Goal: Transaction & Acquisition: Obtain resource

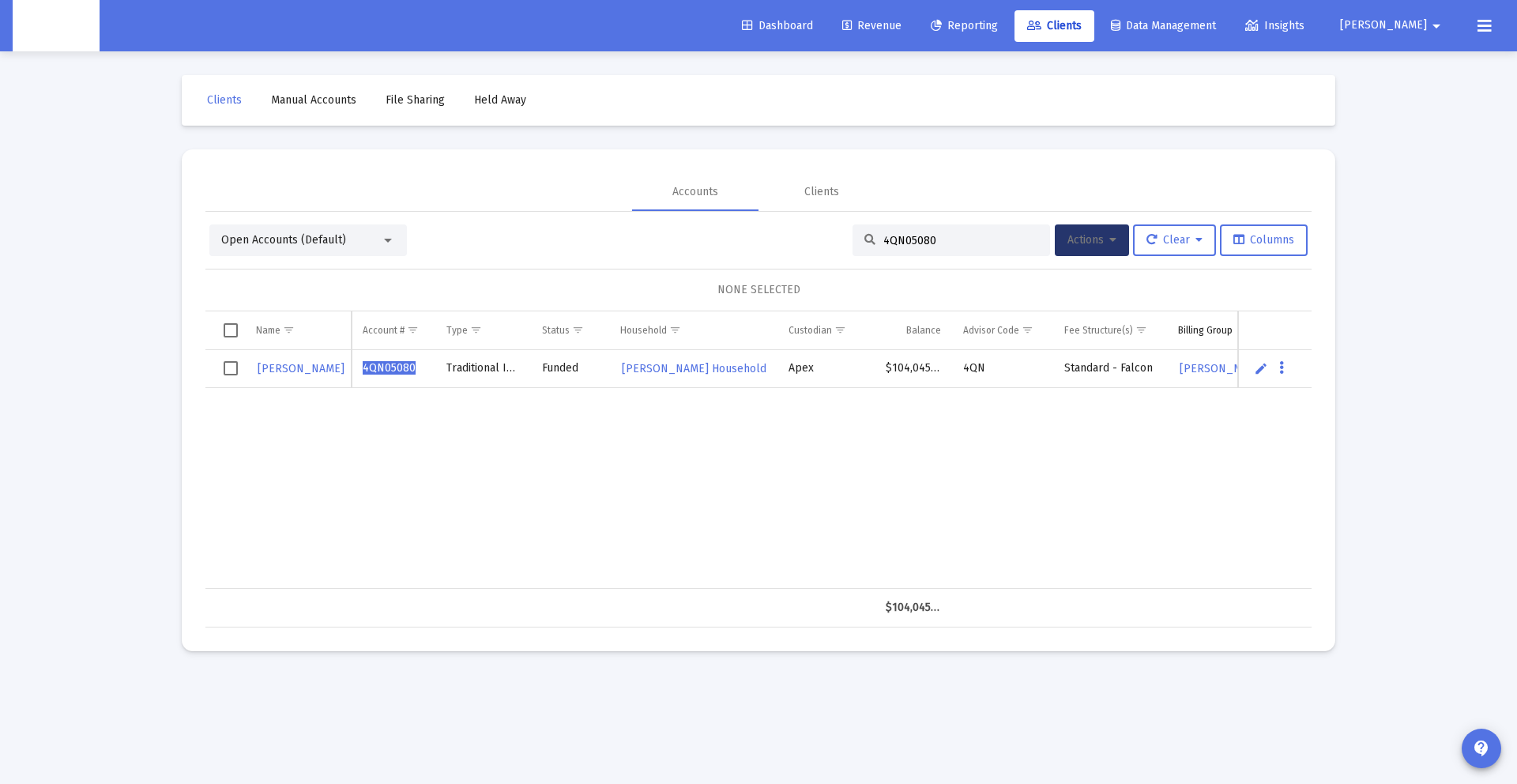
scroll to position [0, 285]
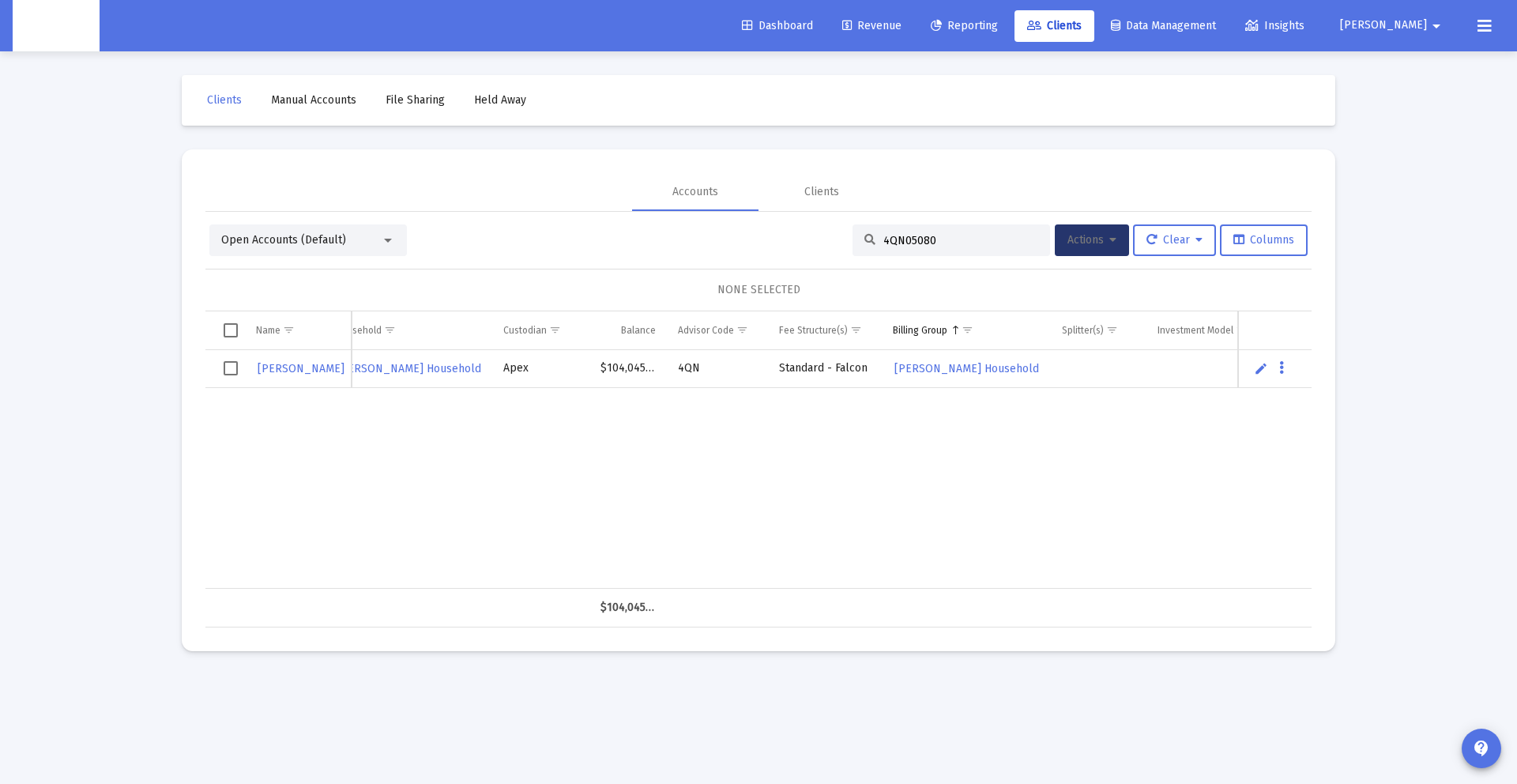
click at [1000, 241] on input "4QN05080" at bounding box center [961, 240] width 155 height 13
drag, startPoint x: 946, startPoint y: 245, endPoint x: 640, endPoint y: 240, distance: 306.0
click at [640, 240] on div "Open Accounts (Default) 4QN05080 Actions Clear Columns" at bounding box center [758, 240] width 1098 height 32
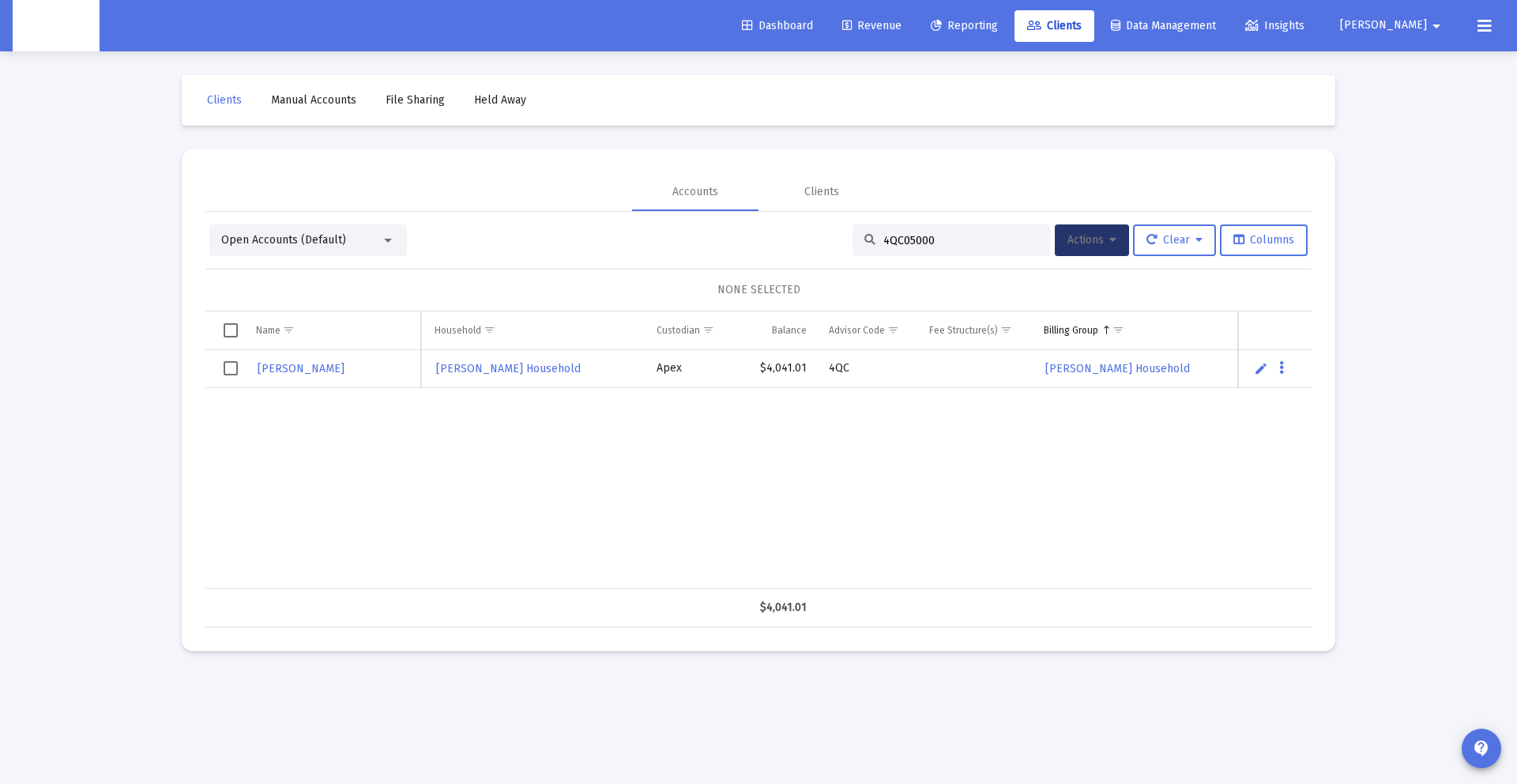
scroll to position [0, 524]
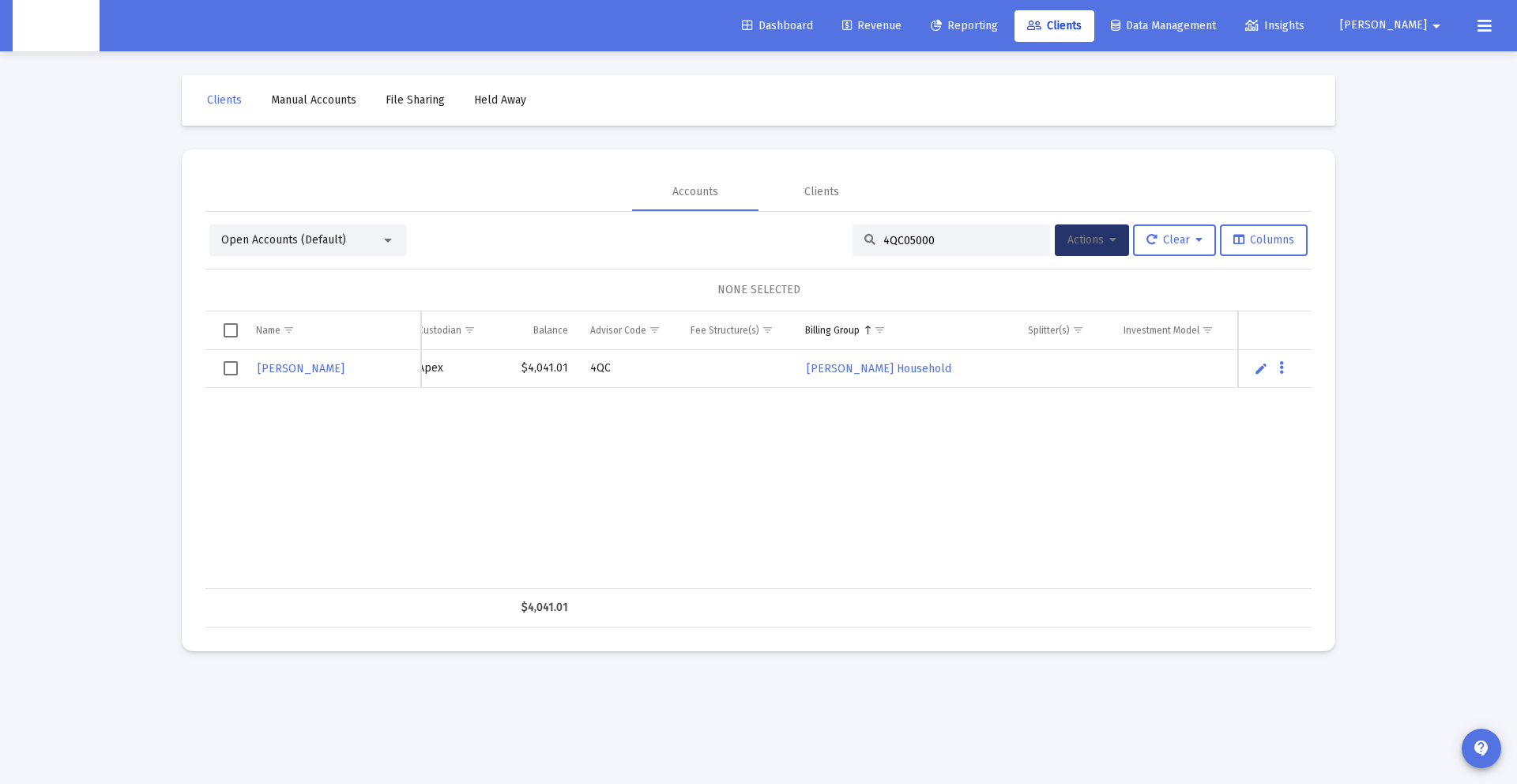
type input "4QC05000"
click at [229, 369] on span "Select row" at bounding box center [230, 368] width 14 height 14
click at [1082, 243] on span "Actions" at bounding box center [1092, 239] width 49 height 13
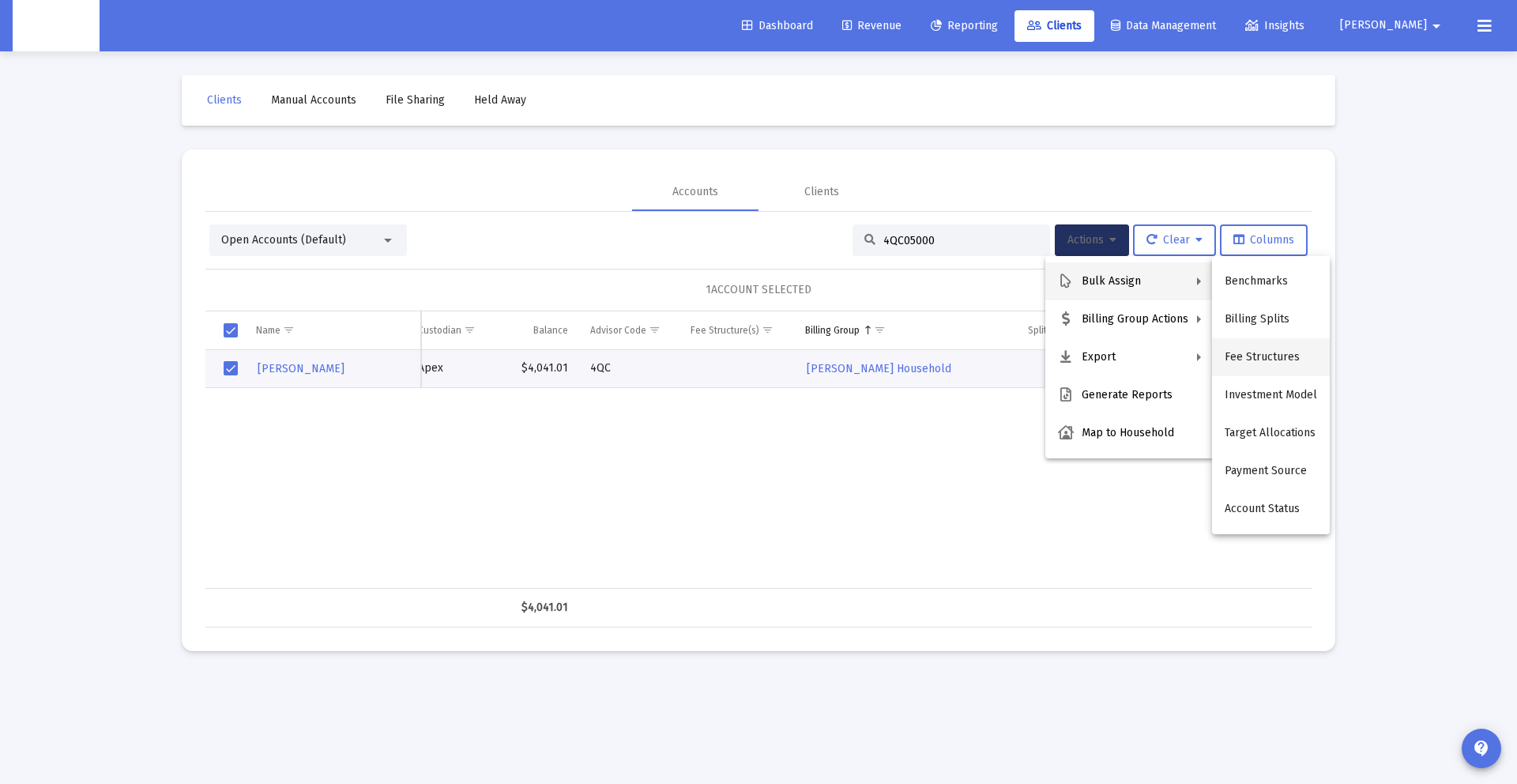
click at [1265, 350] on button "Fee Structures" at bounding box center [1271, 357] width 118 height 38
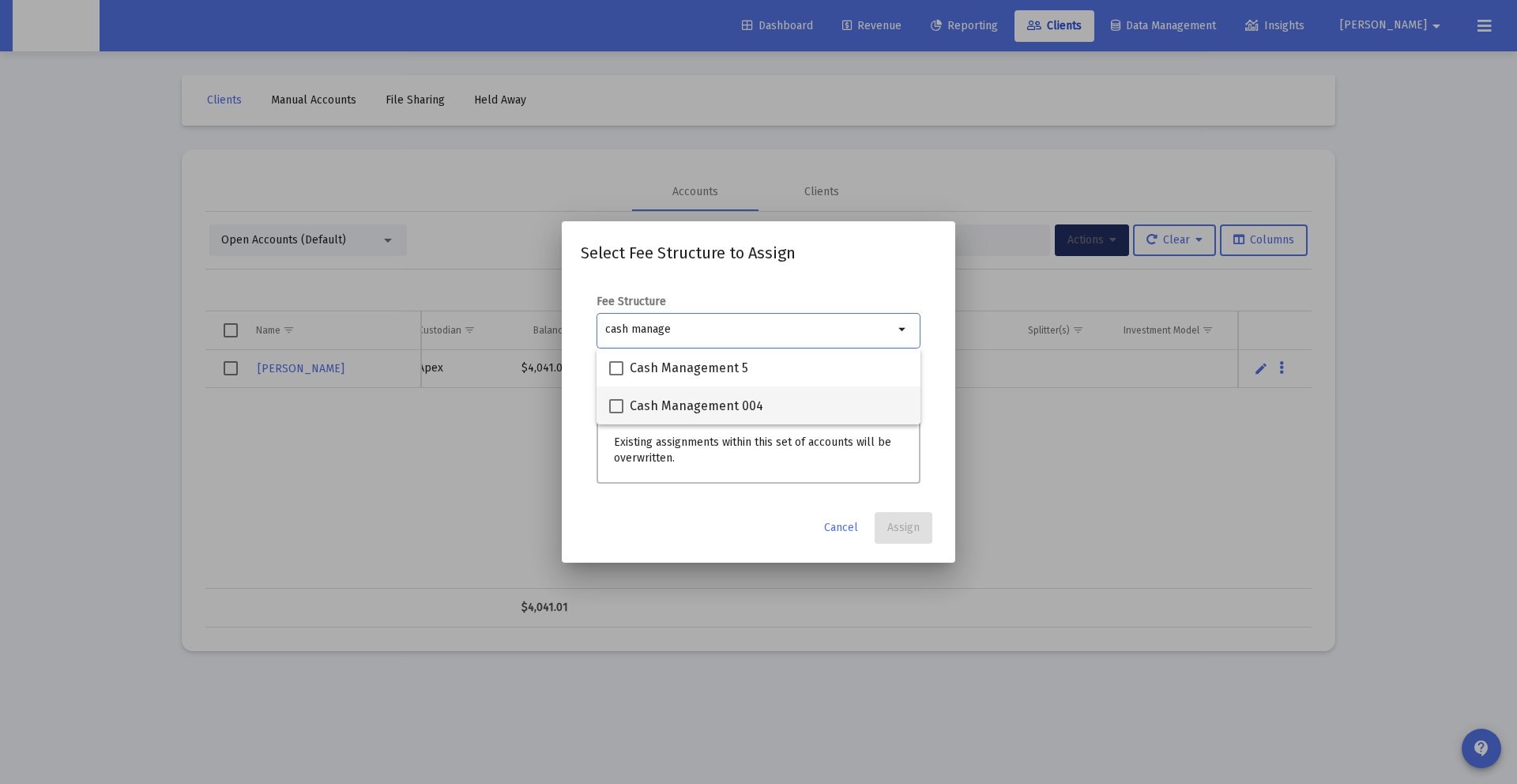
type input "cash manage"
click at [700, 412] on span "Cash Management 004" at bounding box center [696, 406] width 133 height 19
click at [616, 413] on input "Cash Management 004" at bounding box center [615, 413] width 1 height 1
checkbox input "true"
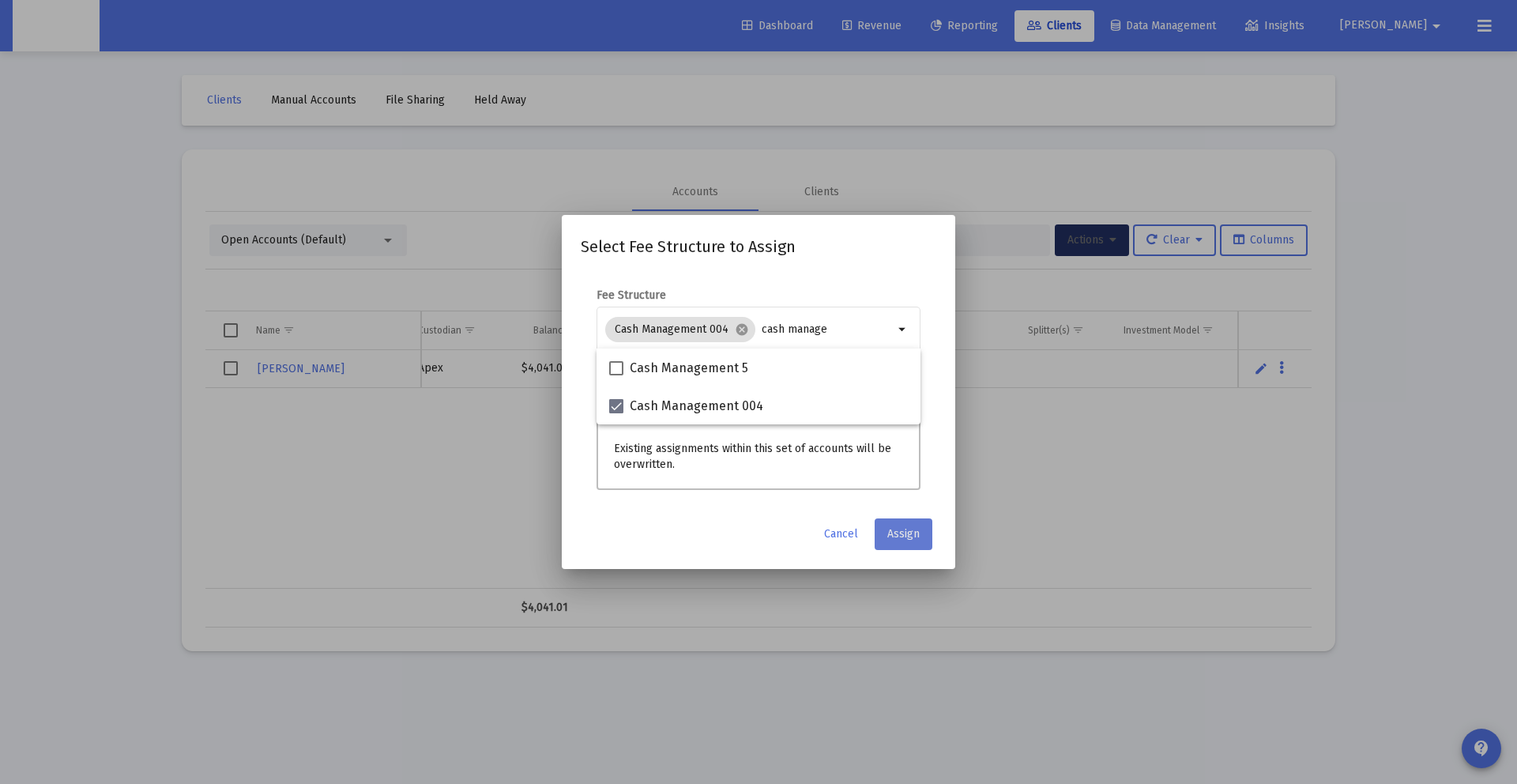
click at [919, 531] on span "Assign" at bounding box center [904, 533] width 33 height 13
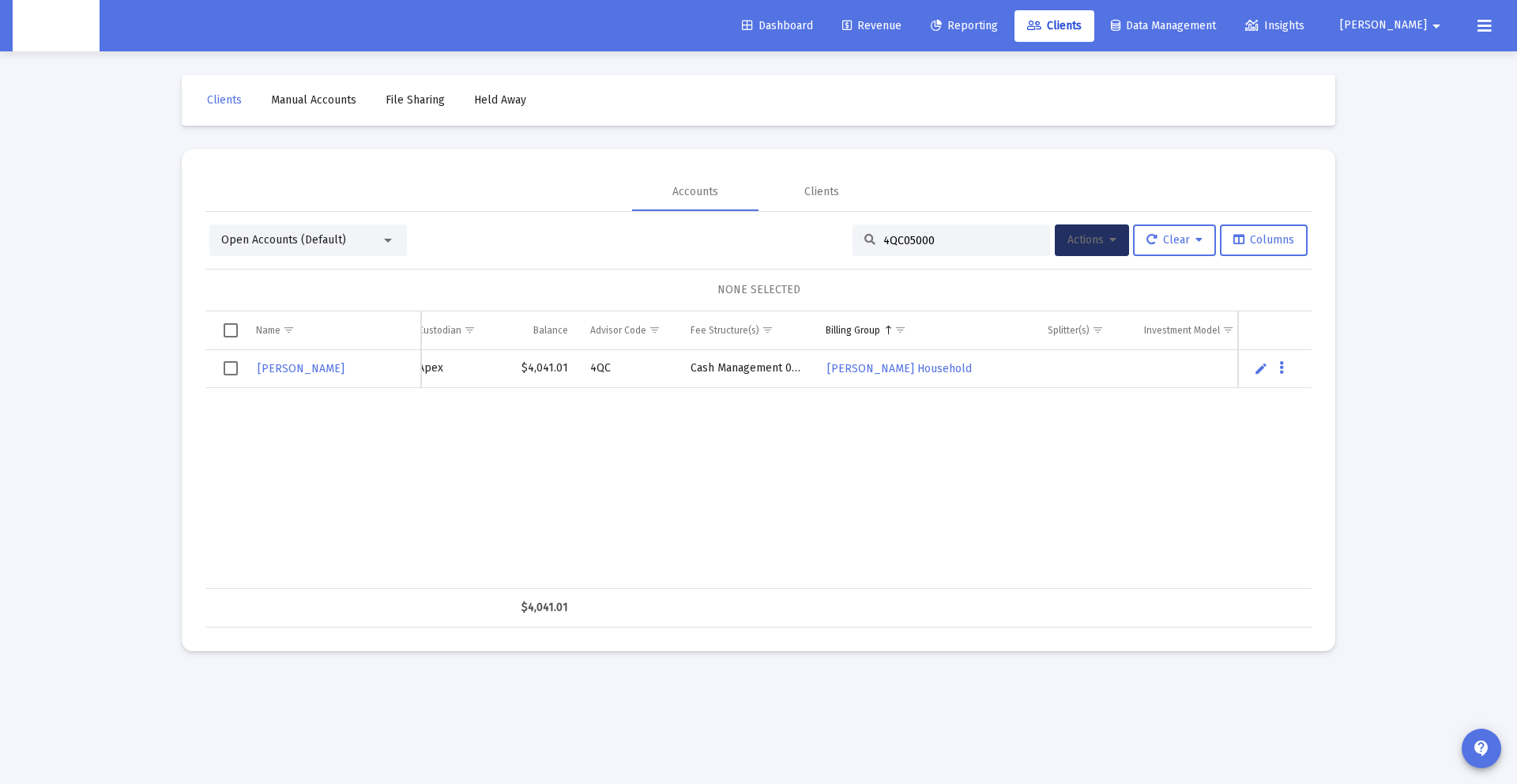
click at [902, 27] on span "Revenue" at bounding box center [872, 25] width 60 height 13
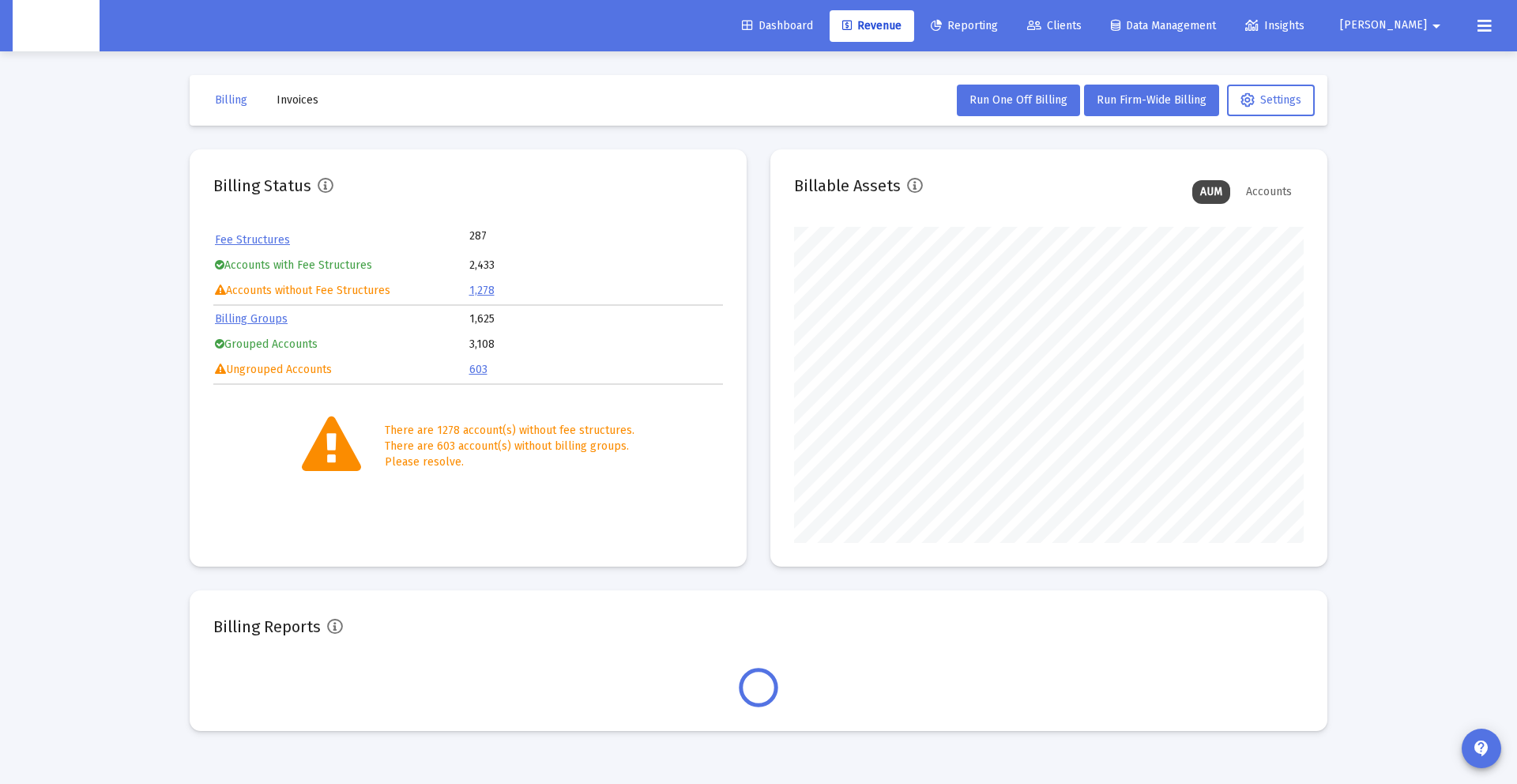
scroll to position [316, 510]
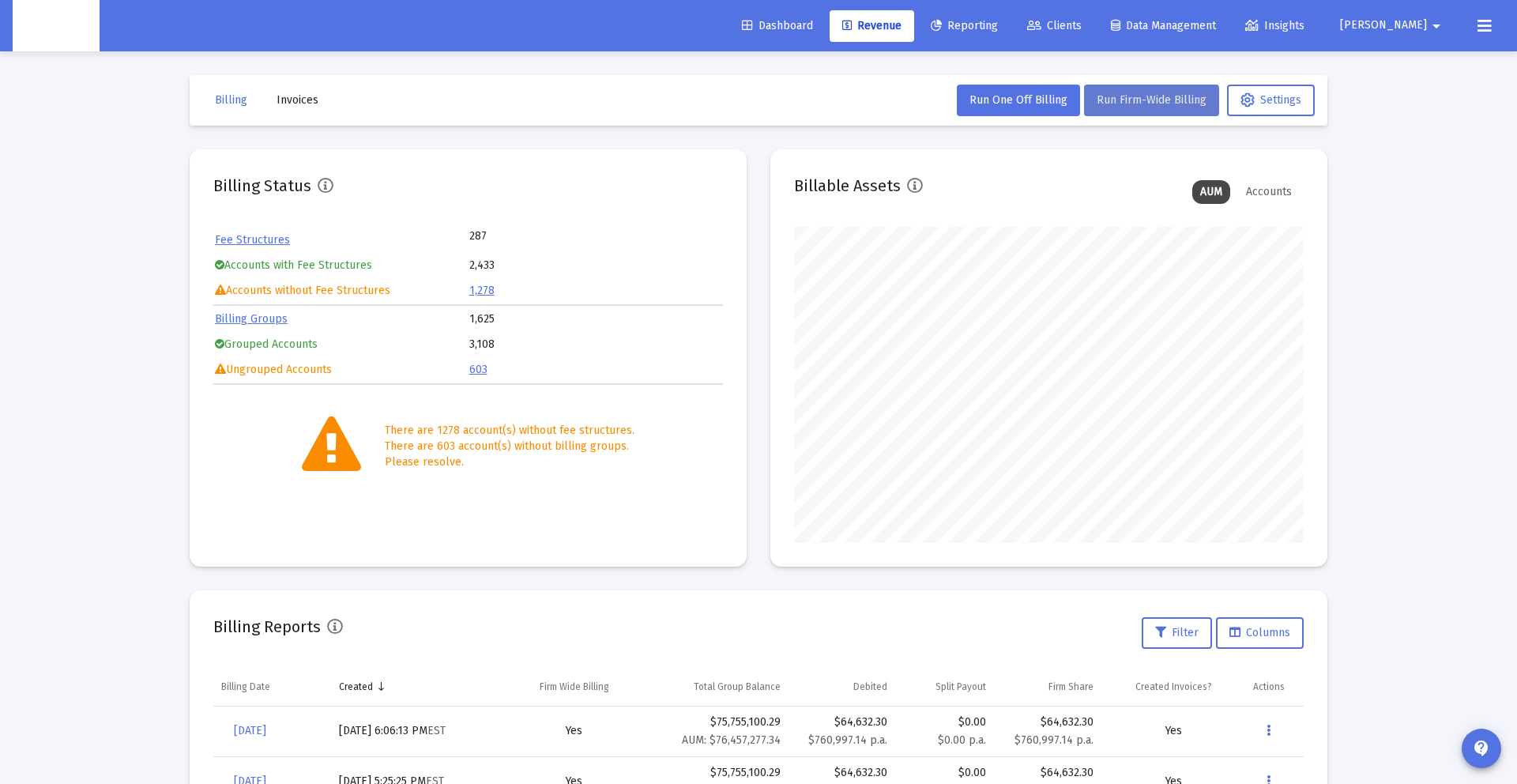
click at [1141, 101] on span "Run Firm-Wide Billing" at bounding box center [1152, 100] width 109 height 13
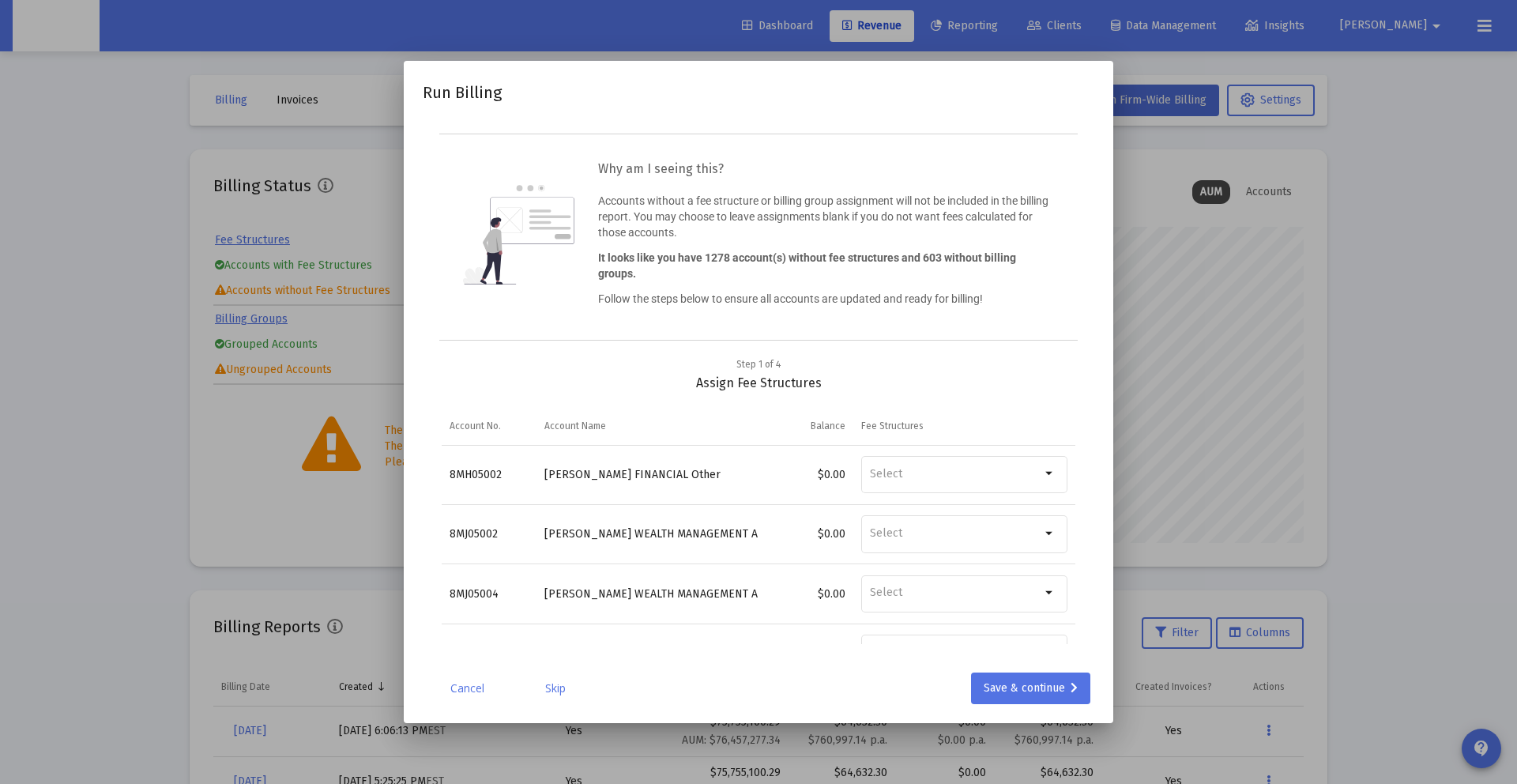
click at [455, 697] on div "Cancel Skip Save & continue" at bounding box center [758, 688] width 671 height 32
click at [486, 684] on link "Cancel" at bounding box center [466, 688] width 79 height 16
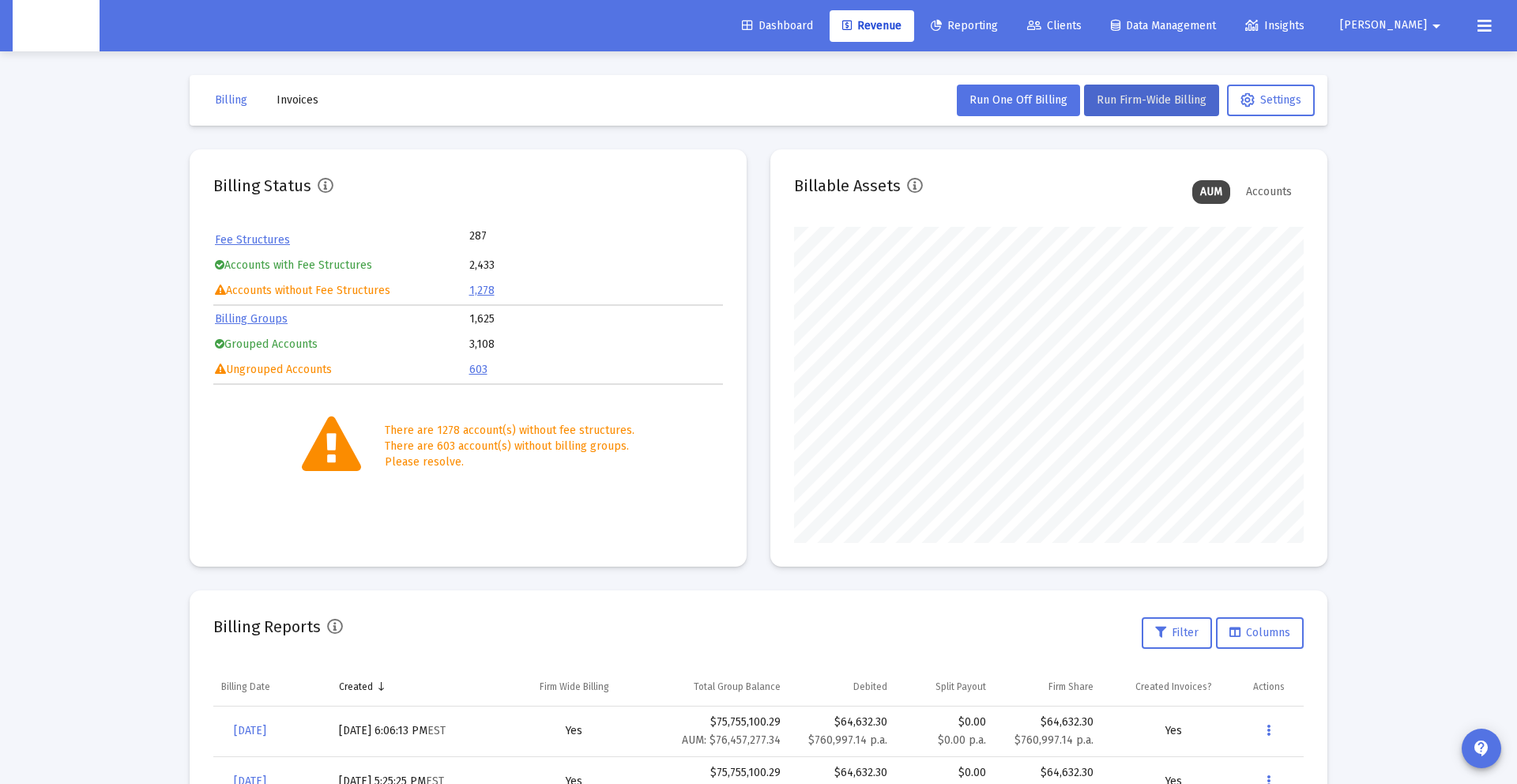
click at [1423, 25] on span "[PERSON_NAME]" at bounding box center [1383, 25] width 87 height 13
click at [1416, 71] on span "Settings" at bounding box center [1434, 67] width 47 height 38
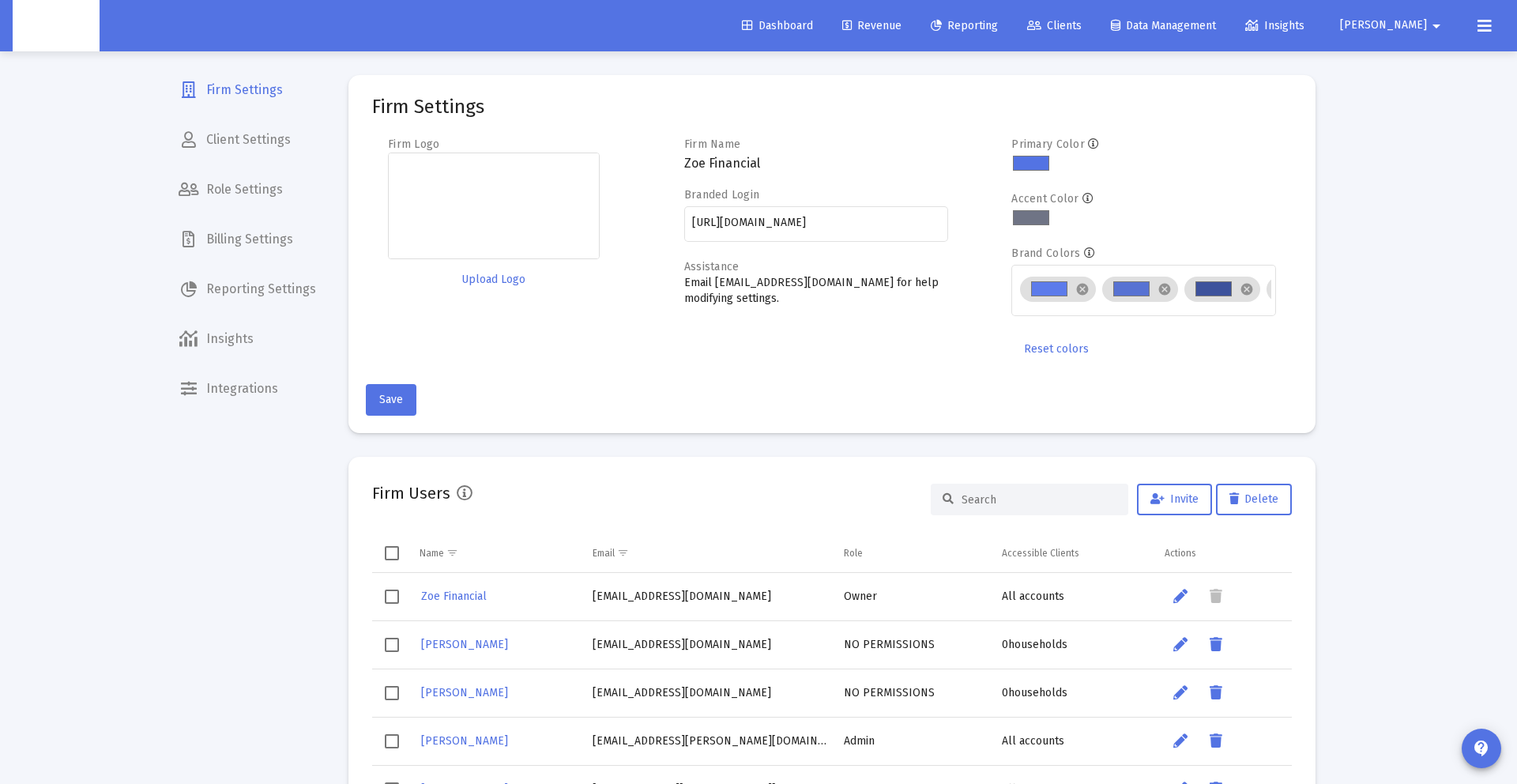
click at [1417, 25] on span "[PERSON_NAME]" at bounding box center [1383, 25] width 87 height 13
click at [239, 248] on div at bounding box center [758, 392] width 1517 height 784
click at [242, 240] on span "Billing Settings" at bounding box center [247, 239] width 163 height 38
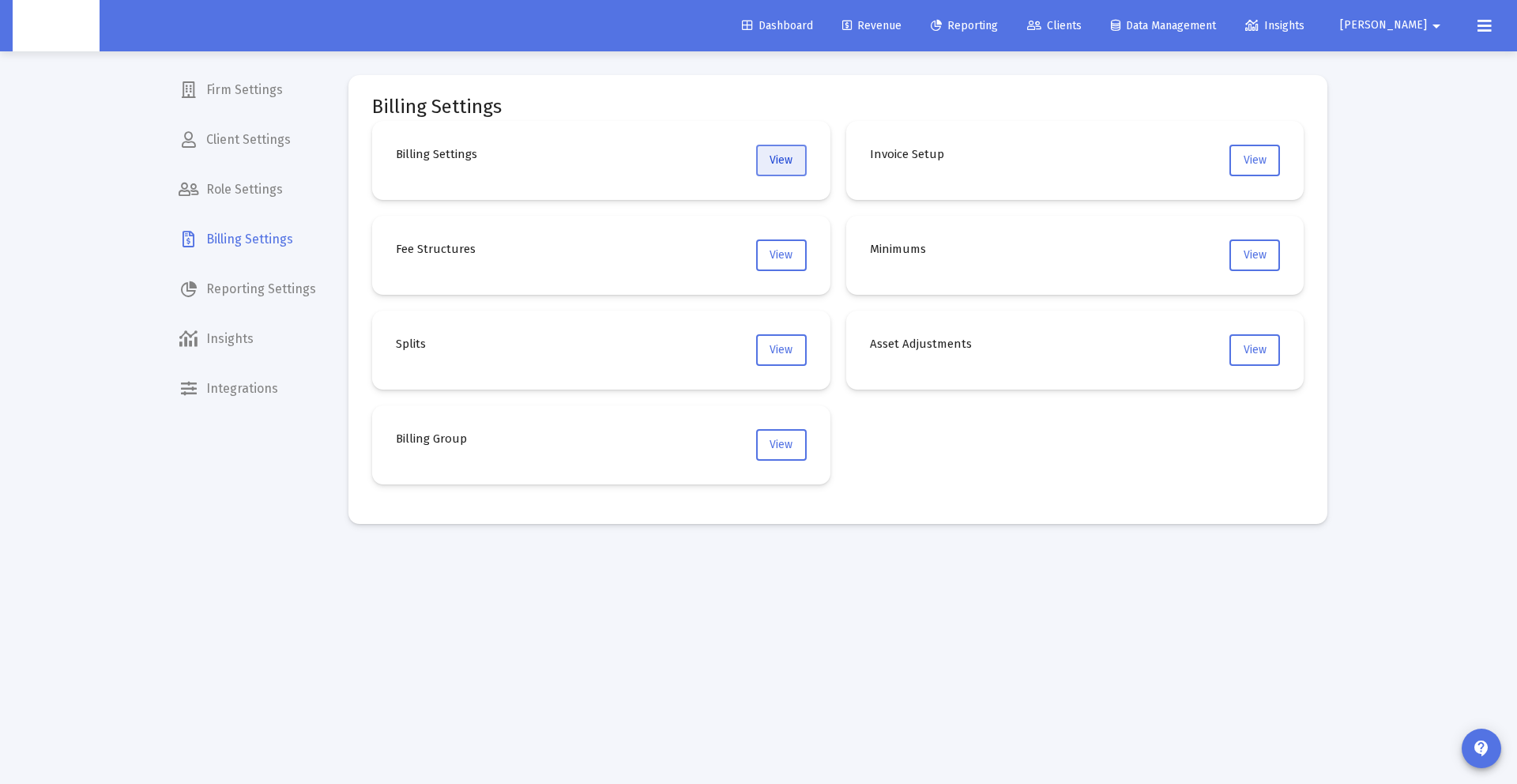
click at [792, 167] on button "View" at bounding box center [782, 160] width 51 height 32
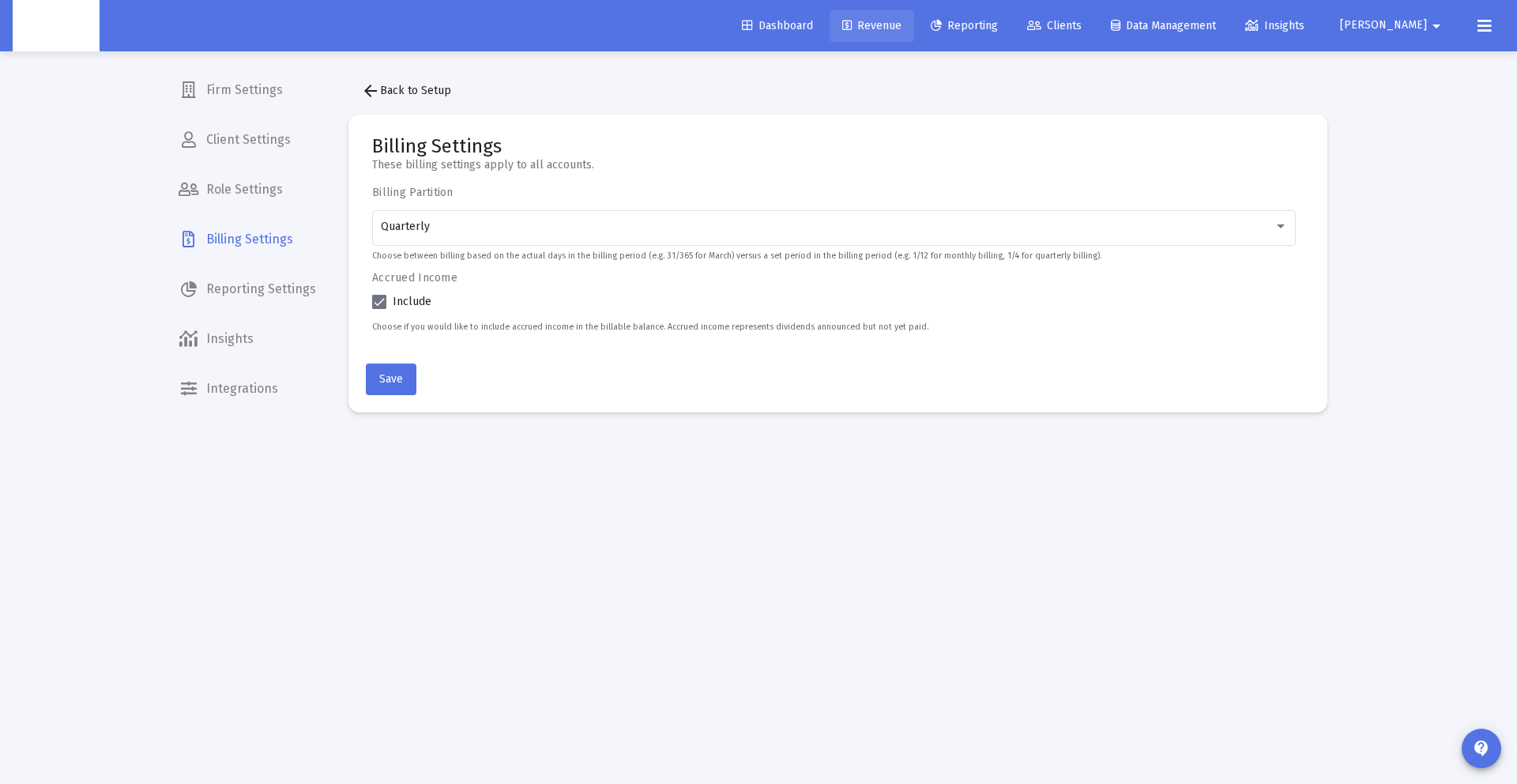
click at [902, 19] on span "Revenue" at bounding box center [872, 25] width 60 height 13
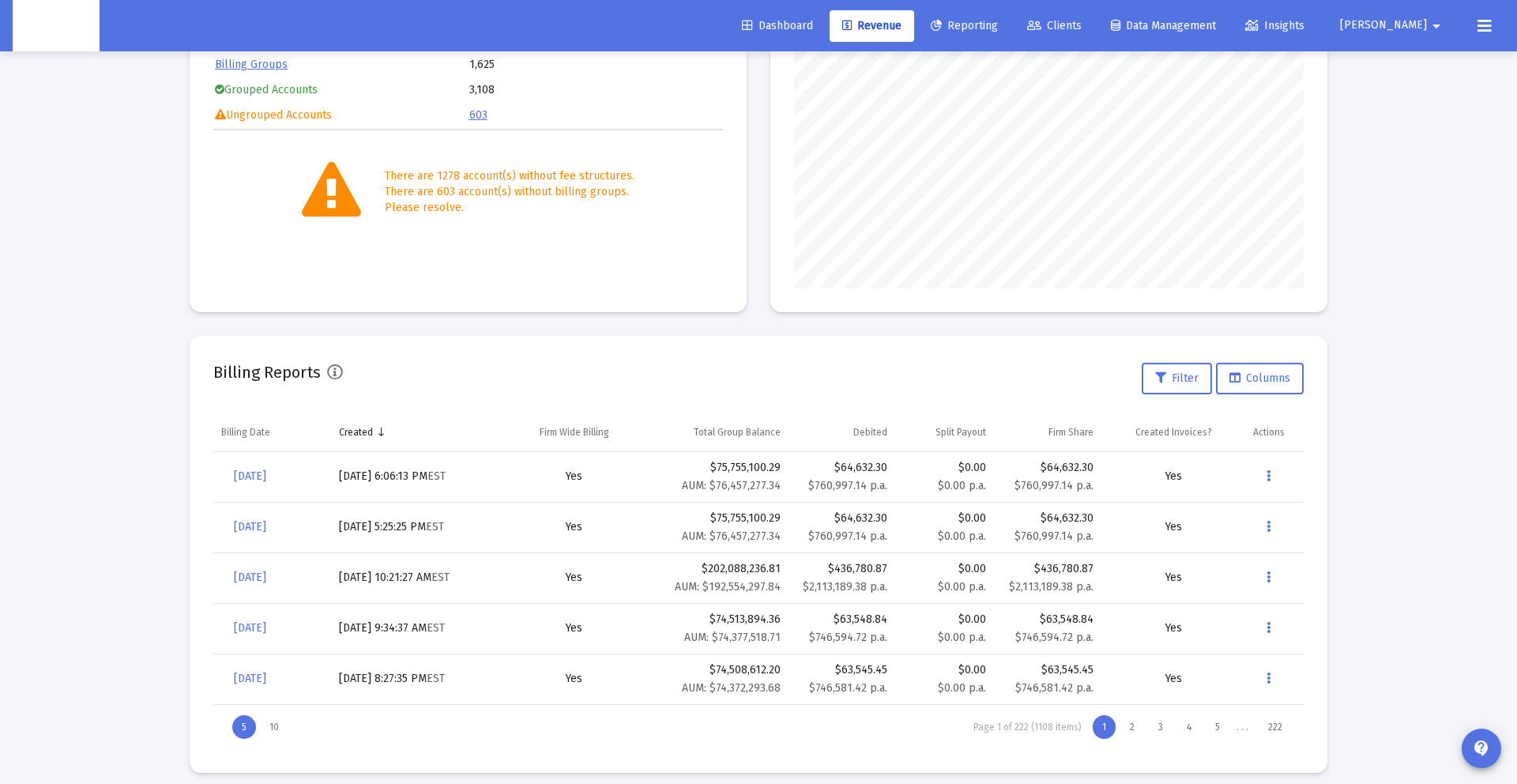
scroll to position [257, 0]
click at [264, 472] on span "[DATE]" at bounding box center [250, 473] width 33 height 13
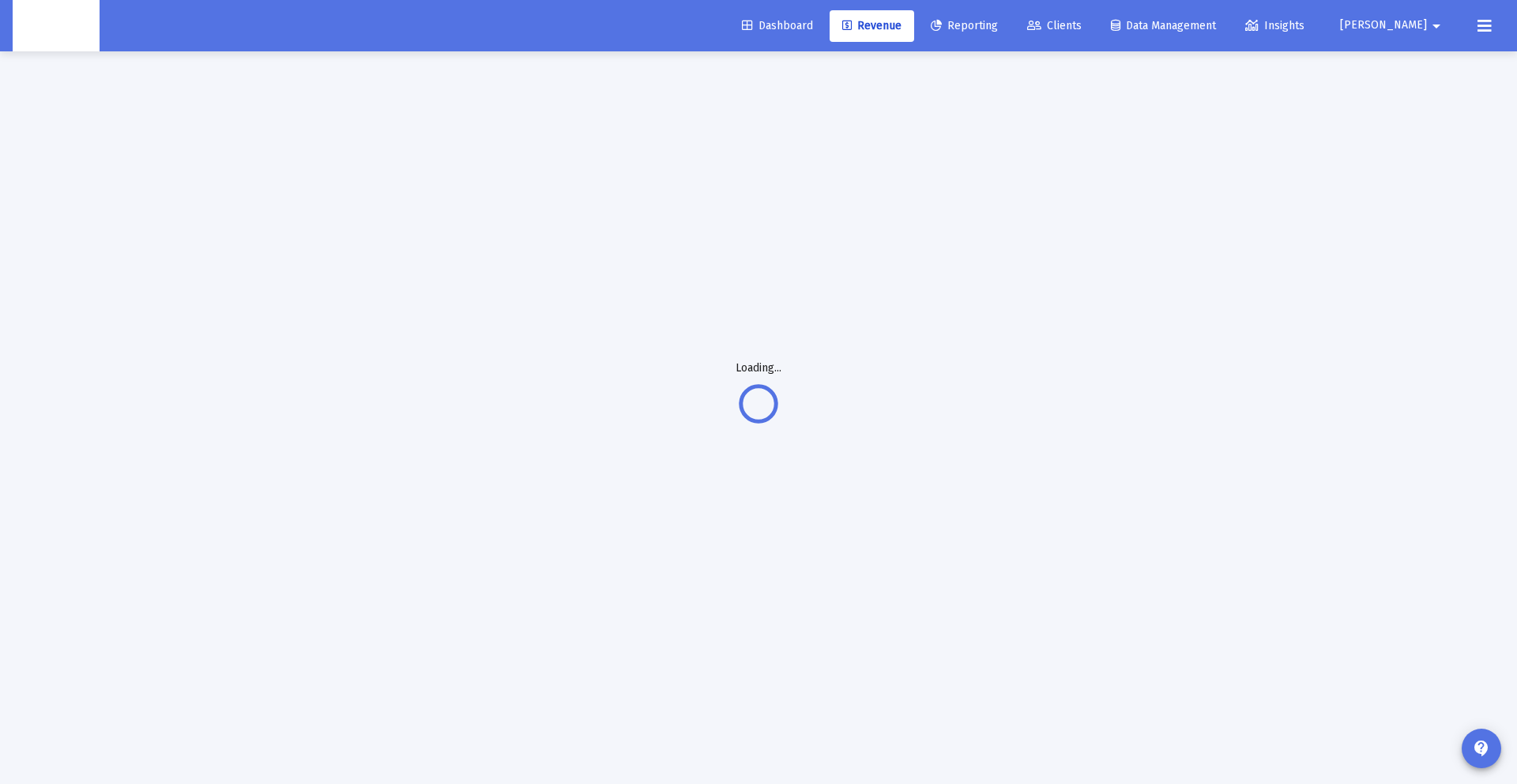
scroll to position [51, 0]
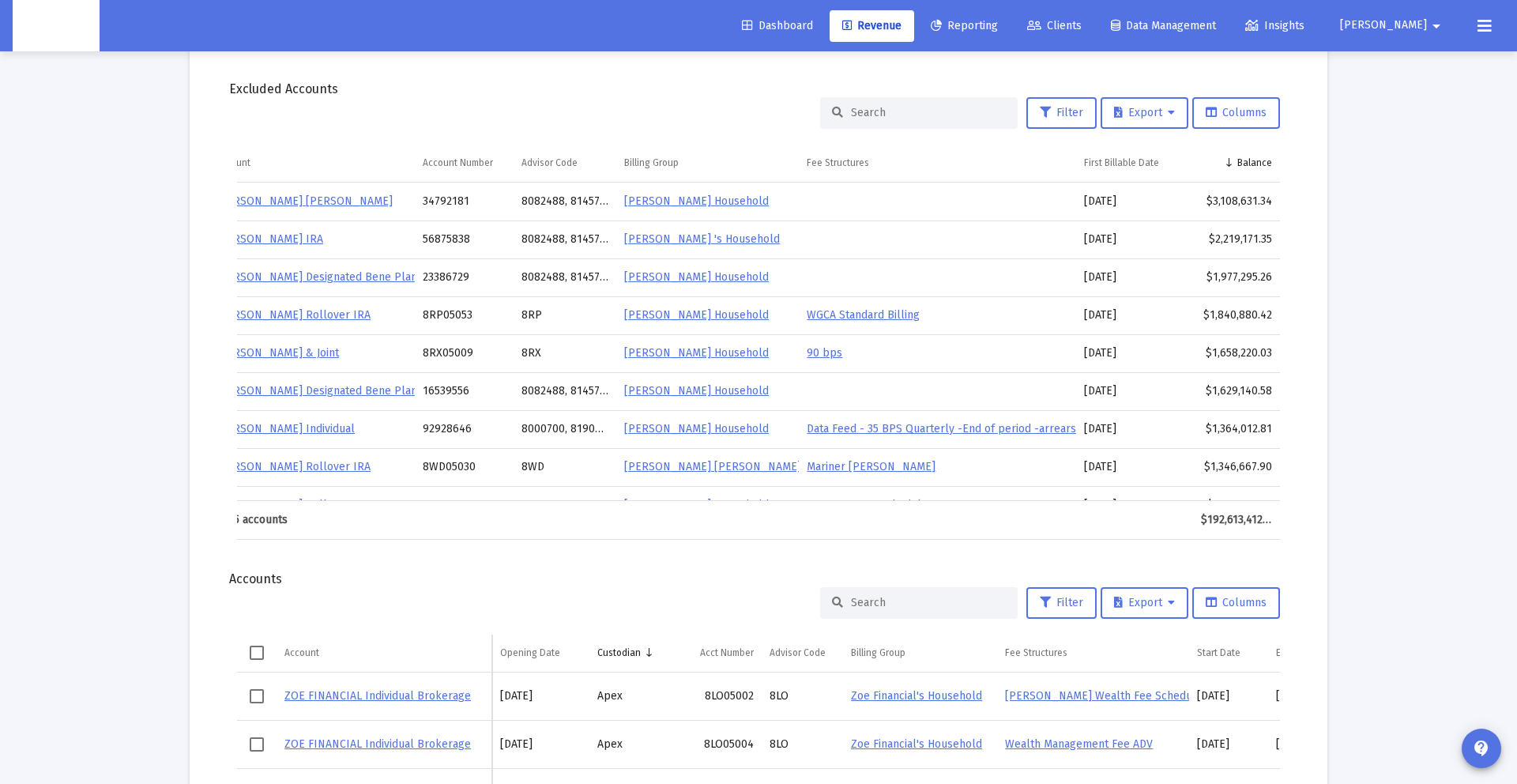
scroll to position [1510, 0]
click at [827, 314] on link "WGCA Standard Billing" at bounding box center [863, 315] width 113 height 13
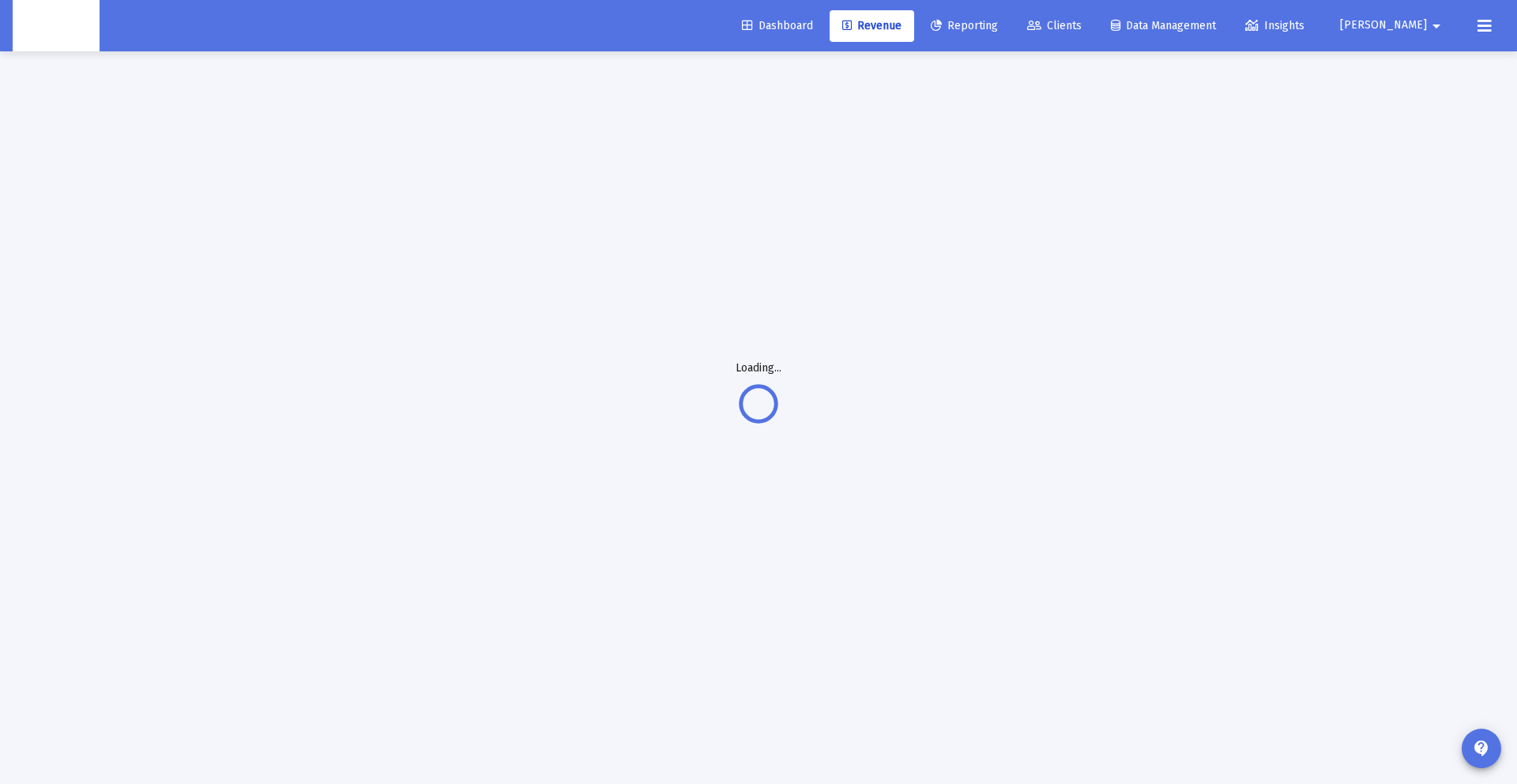
scroll to position [51, 0]
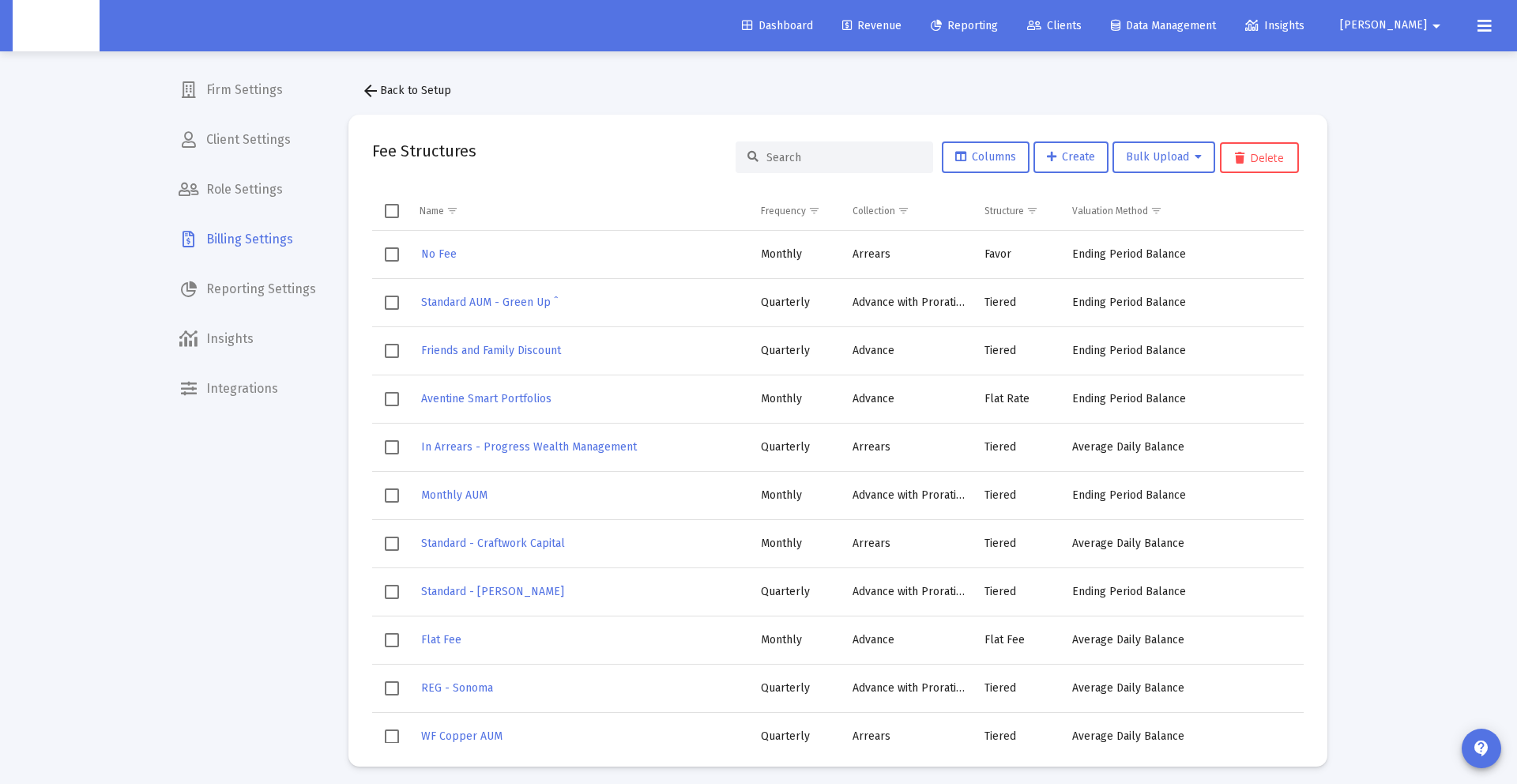
click at [791, 164] on div at bounding box center [835, 157] width 198 height 32
click at [795, 159] on input at bounding box center [844, 158] width 155 height 13
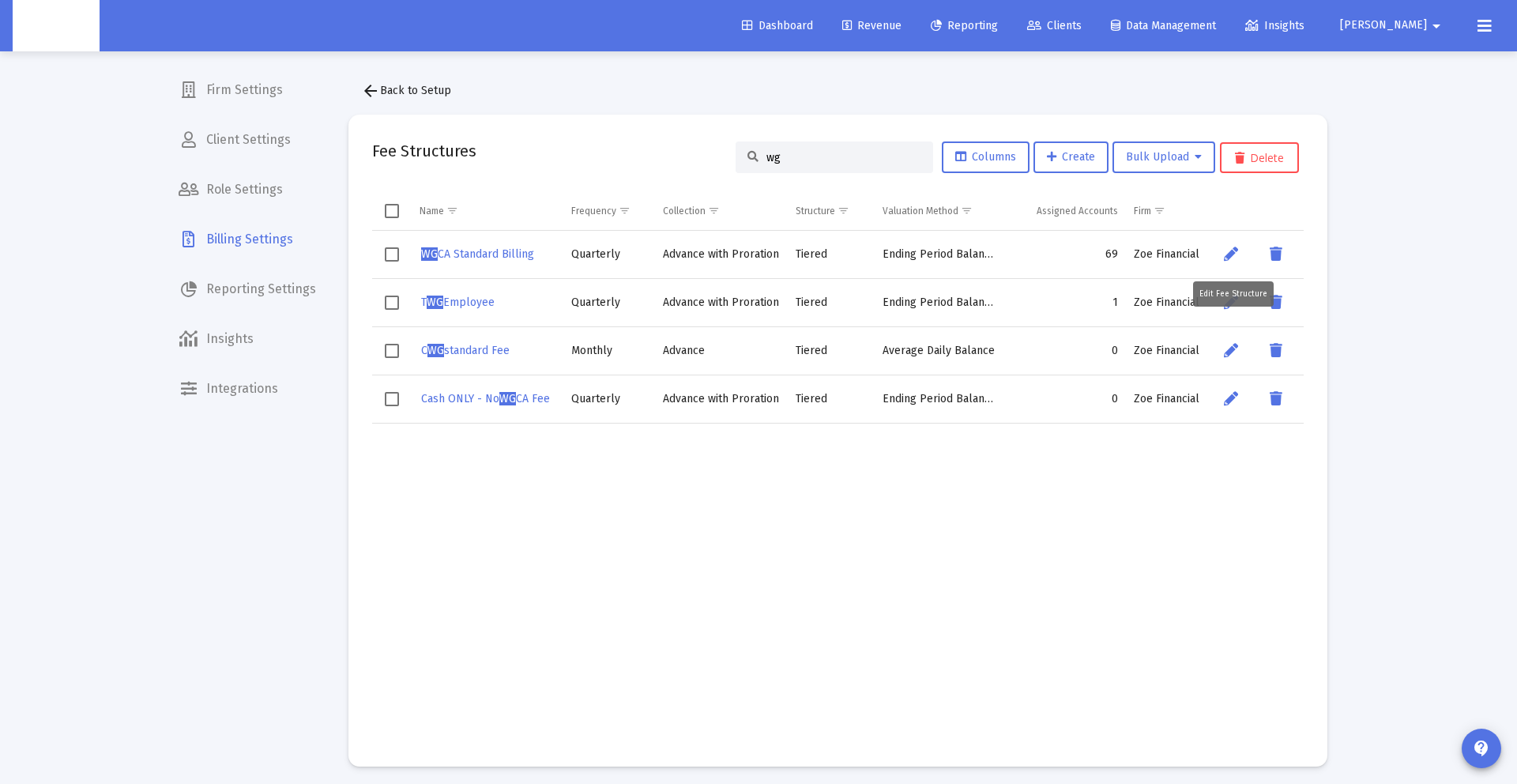
type input "wg"
click at [1224, 252] on icon "Data grid" at bounding box center [1230, 254] width 14 height 19
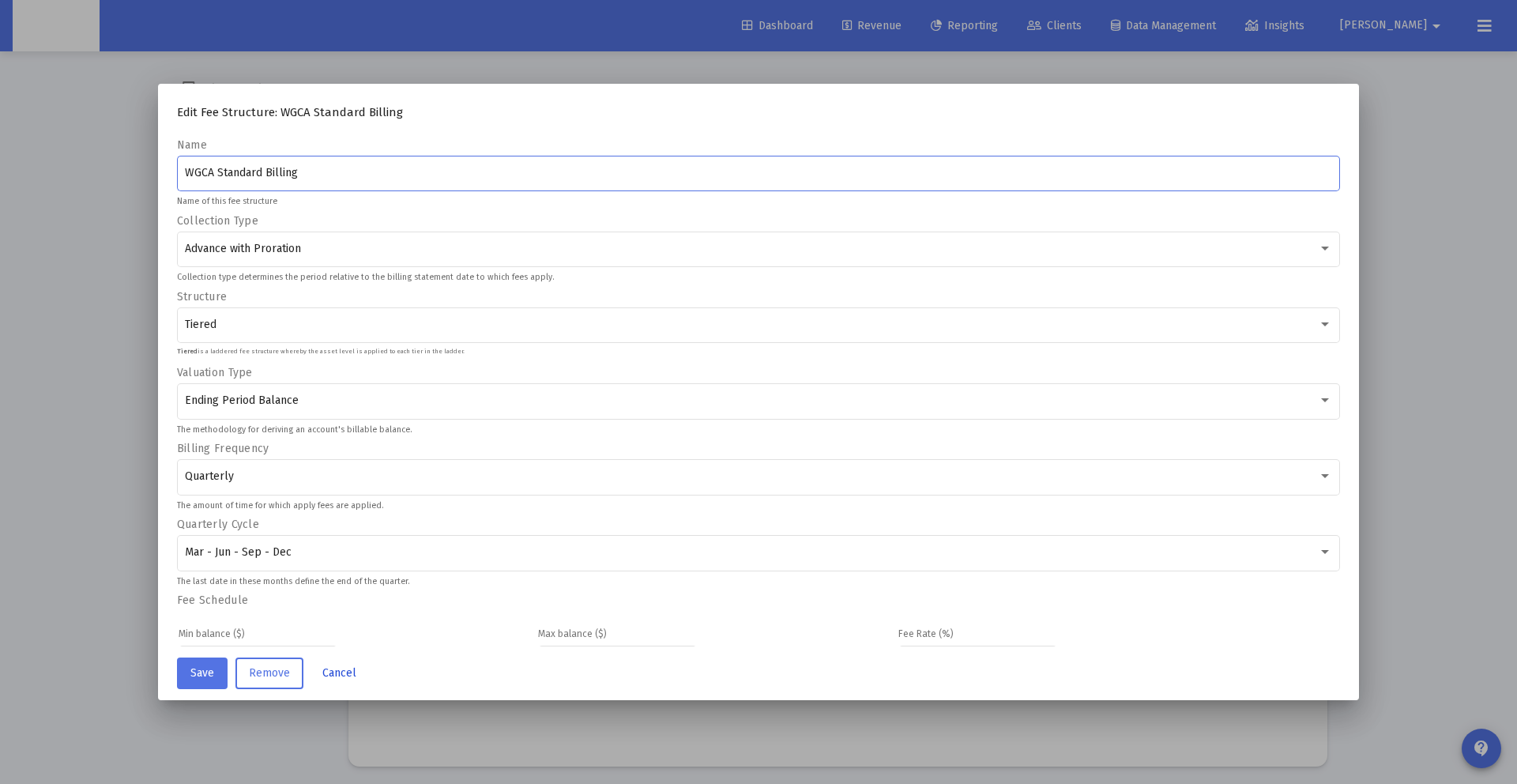
click at [347, 669] on span "Cancel" at bounding box center [340, 672] width 34 height 13
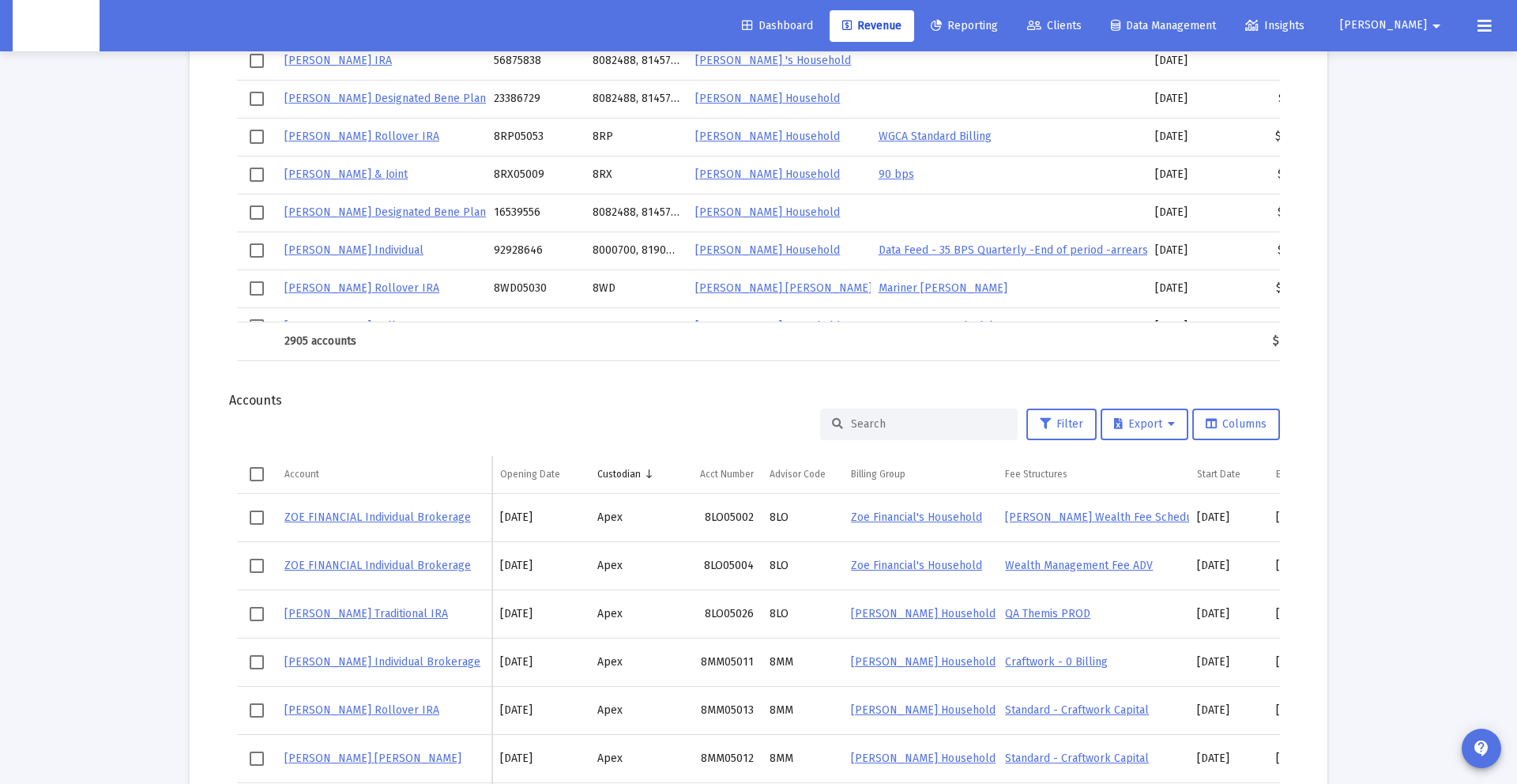
scroll to position [1820, 0]
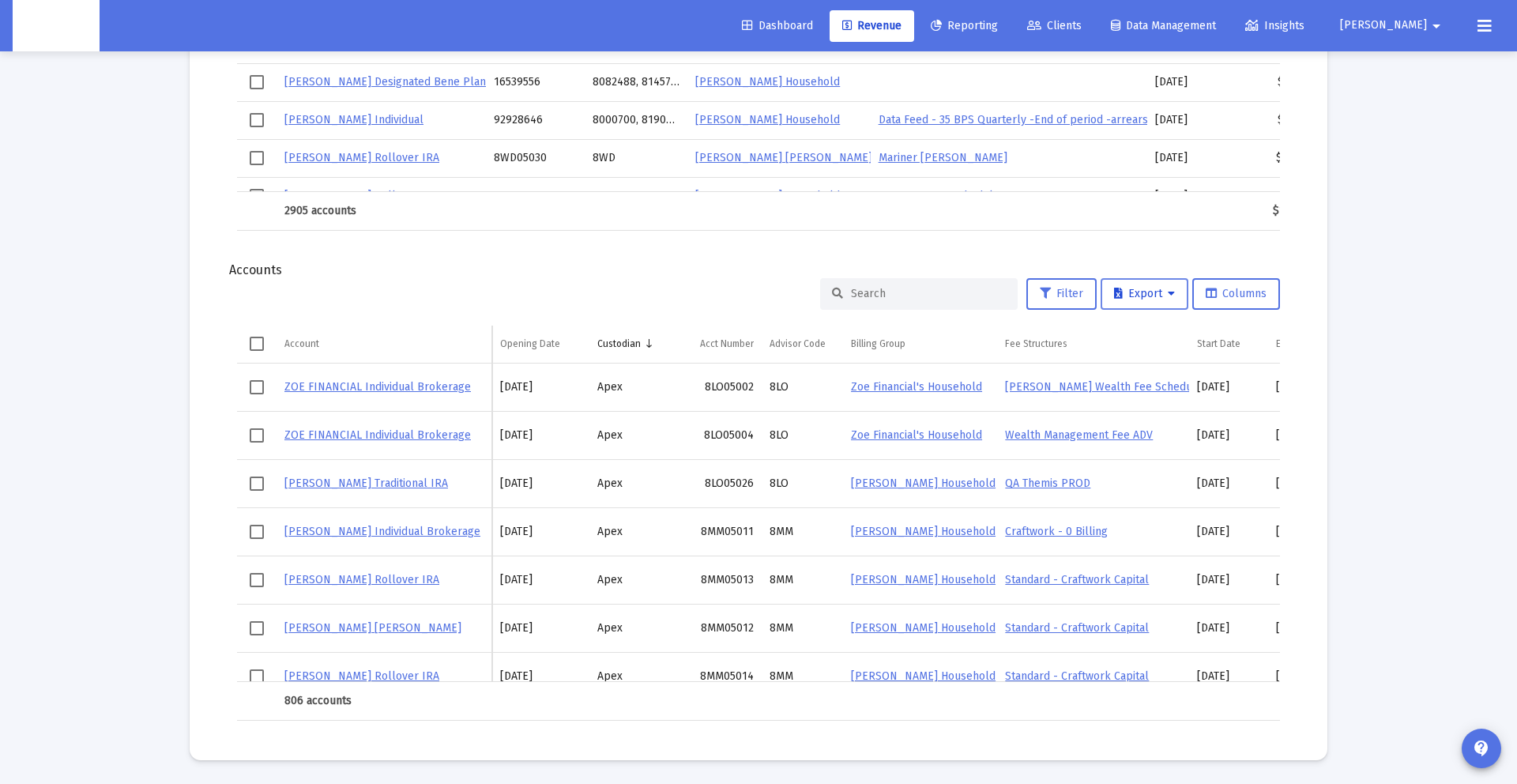
click at [1122, 296] on span "Export" at bounding box center [1144, 293] width 60 height 13
click at [1136, 327] on button "Export All Rows" at bounding box center [1149, 335] width 108 height 38
